Goal: Task Accomplishment & Management: Use online tool/utility

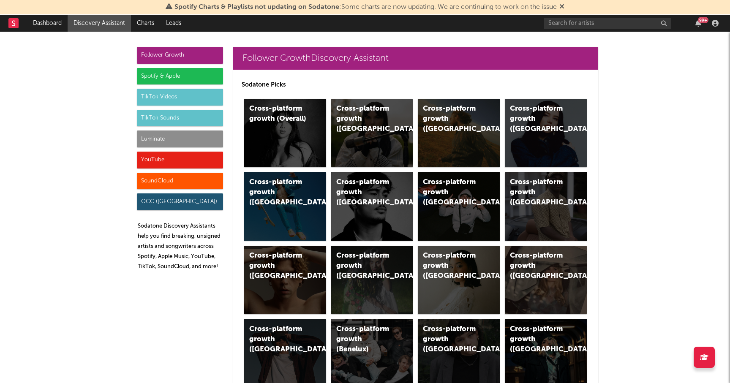
click at [179, 136] on div "Luminate" at bounding box center [180, 139] width 86 height 17
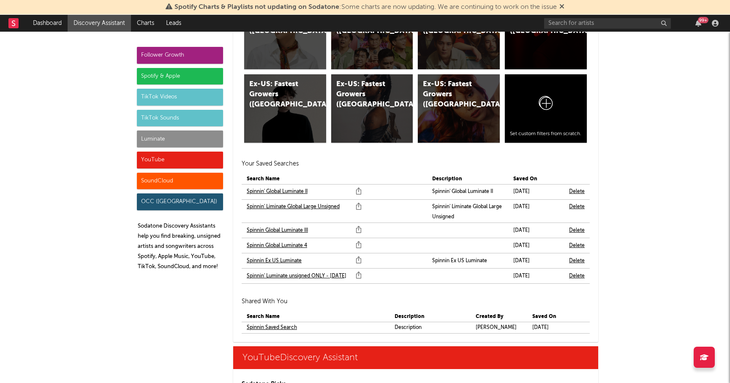
scroll to position [5307, 0]
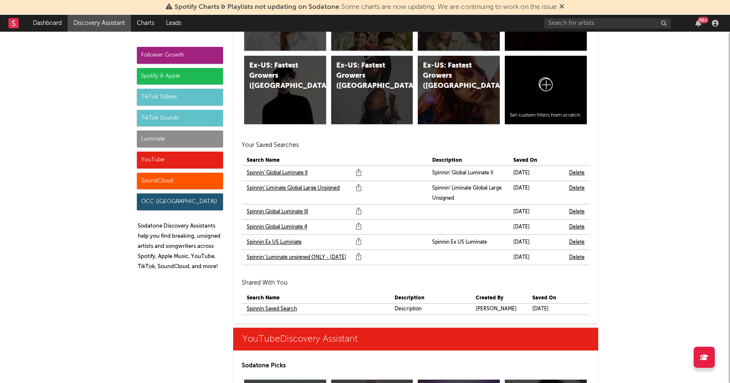
click at [276, 308] on link "Spinnin Saved Search" at bounding box center [272, 309] width 50 height 10
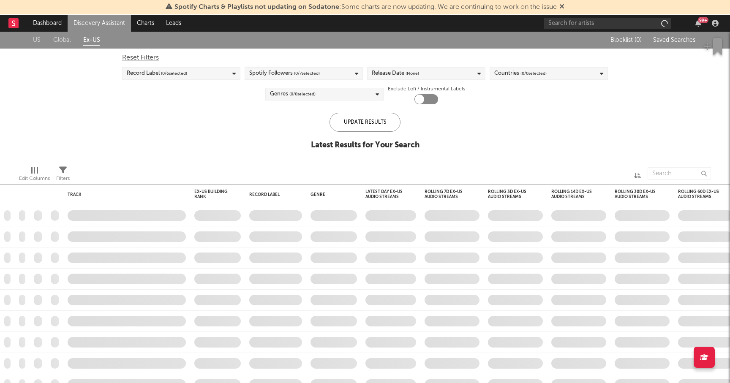
checkbox input "true"
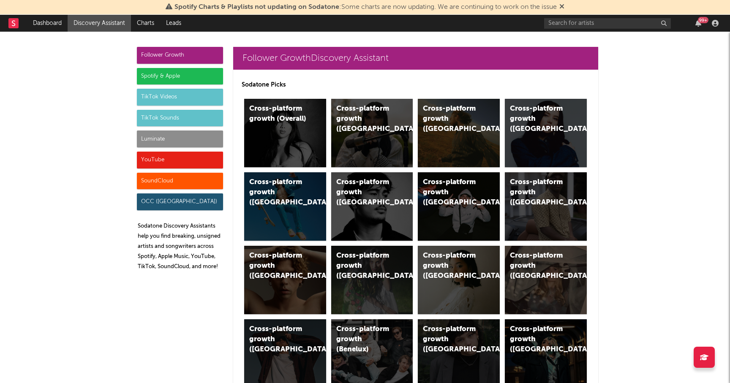
click at [187, 138] on div "Luminate" at bounding box center [180, 139] width 86 height 17
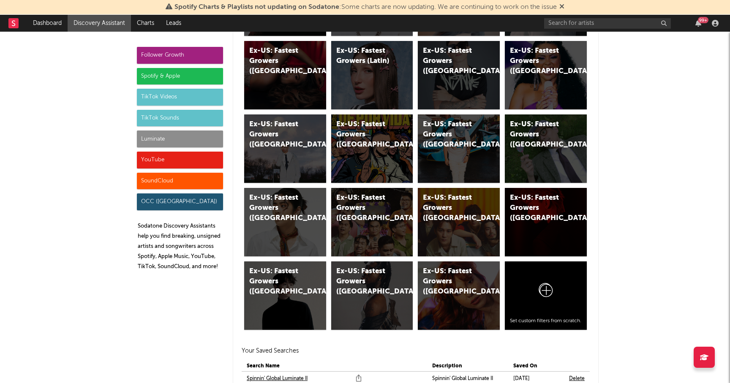
scroll to position [5279, 0]
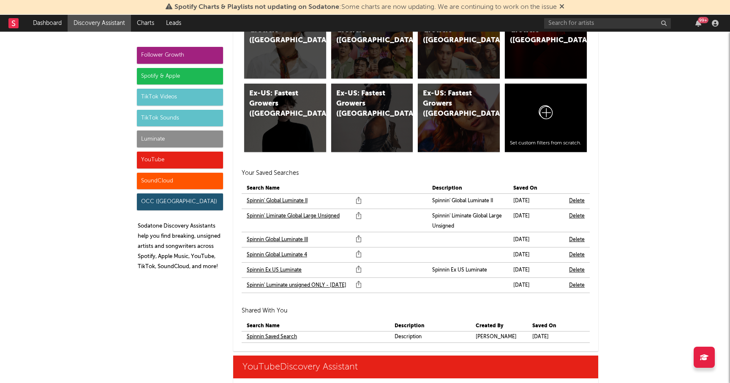
click at [272, 286] on link "Spinnin' Luminate unsigned ONLY - [DATE]" at bounding box center [297, 286] width 100 height 10
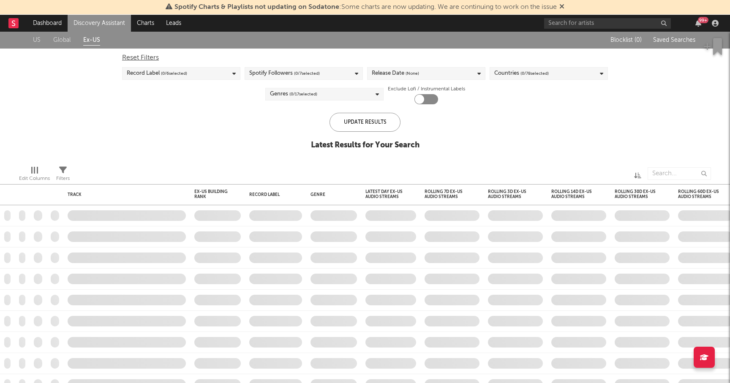
checkbox input "true"
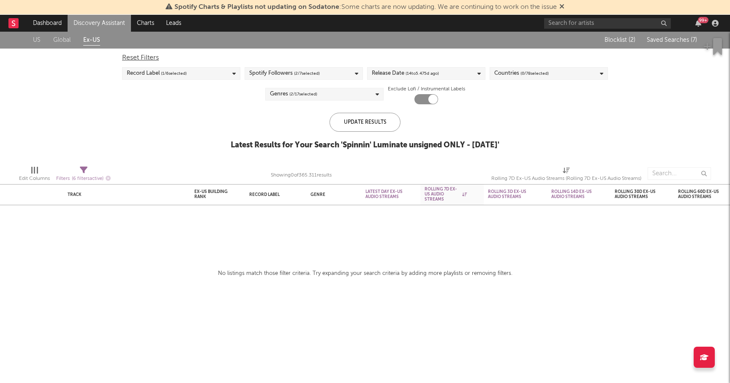
click at [67, 39] on link "Global" at bounding box center [61, 40] width 17 height 11
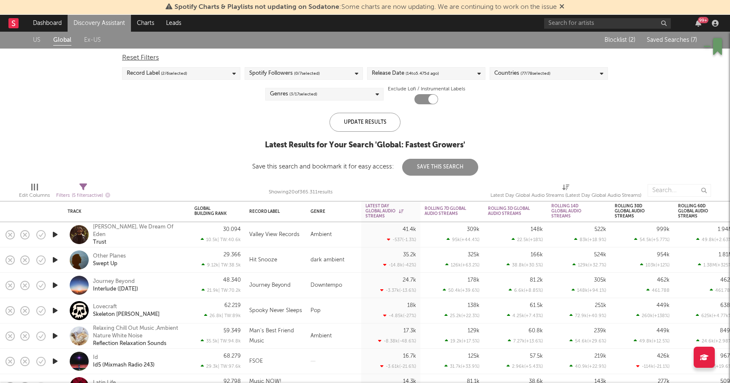
click at [305, 92] on span "( 3 / 17 selected)" at bounding box center [303, 94] width 28 height 10
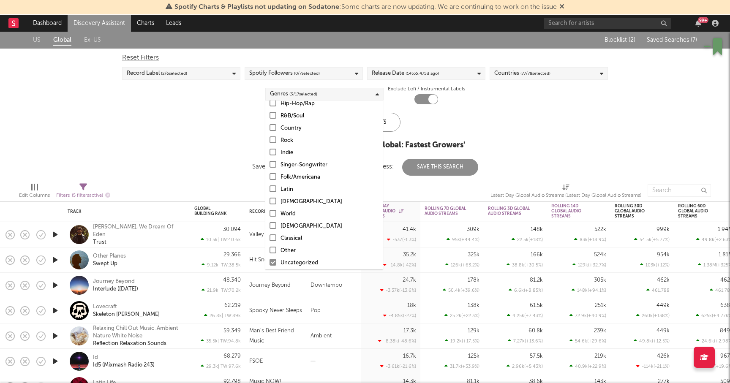
scroll to position [60, 0]
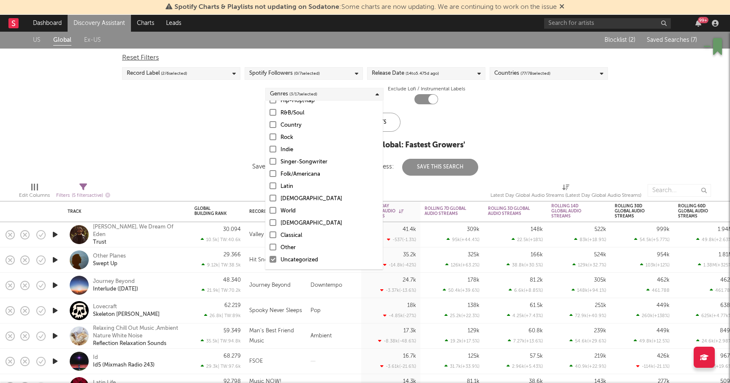
click at [204, 126] on div "US Global Ex-US Blocklist ( 2 ) Saved Searches ( 7 ) Reset Filters Record Label…" at bounding box center [365, 104] width 730 height 144
